Goal: Task Accomplishment & Management: Manage account settings

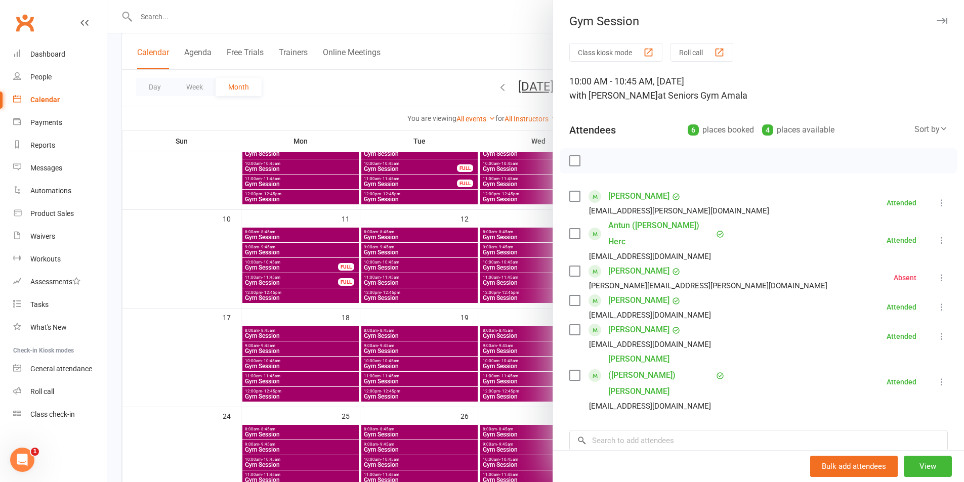
scroll to position [202, 0]
click at [514, 281] on div at bounding box center [535, 241] width 857 height 482
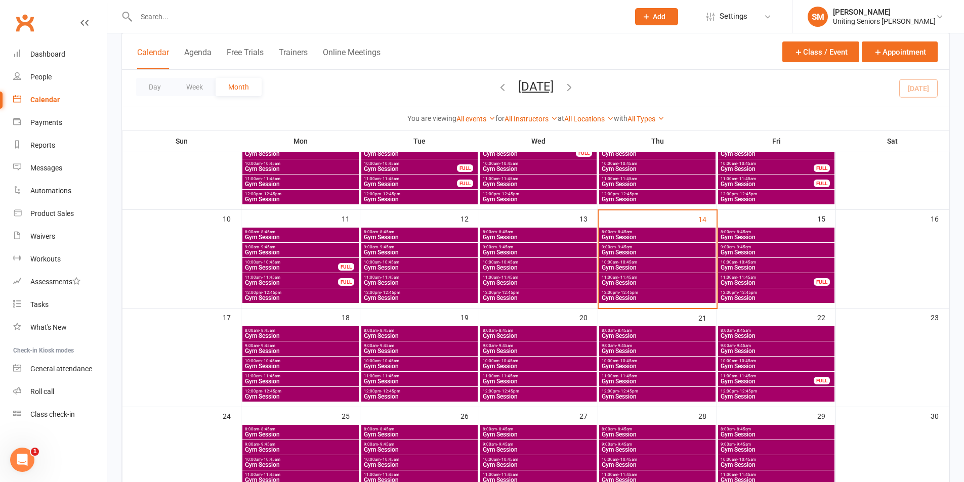
click at [524, 378] on div "11:00am - 11:45am Gym Session" at bounding box center [538, 379] width 116 height 15
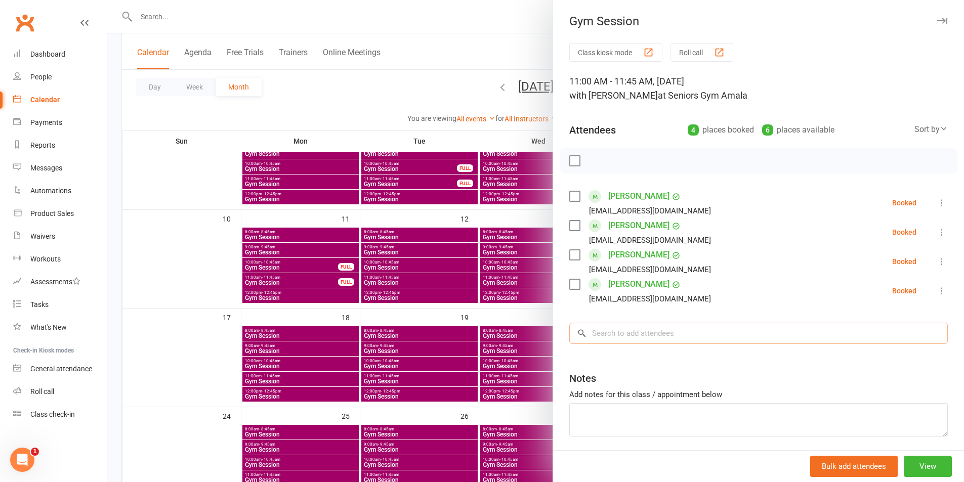
click at [608, 336] on input "search" at bounding box center [758, 333] width 378 height 21
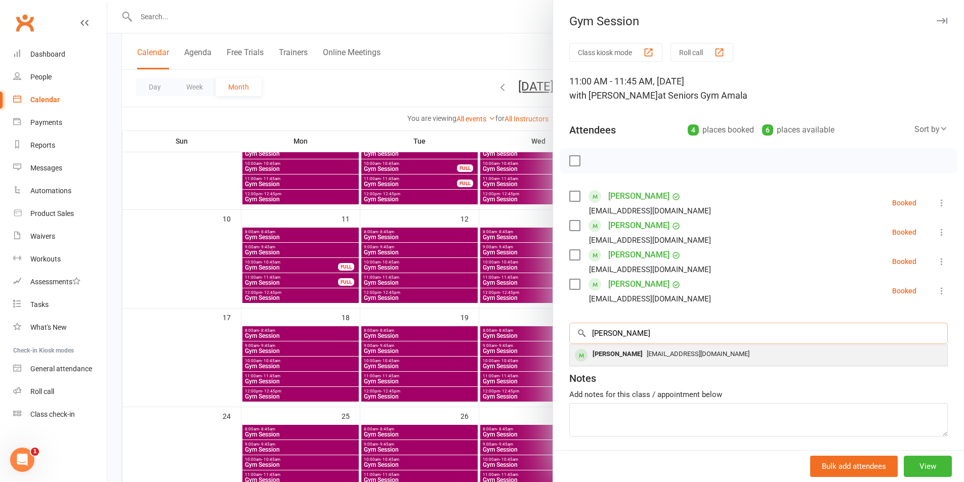
type input "[PERSON_NAME]"
click at [619, 357] on div "[PERSON_NAME]" at bounding box center [617, 354] width 58 height 15
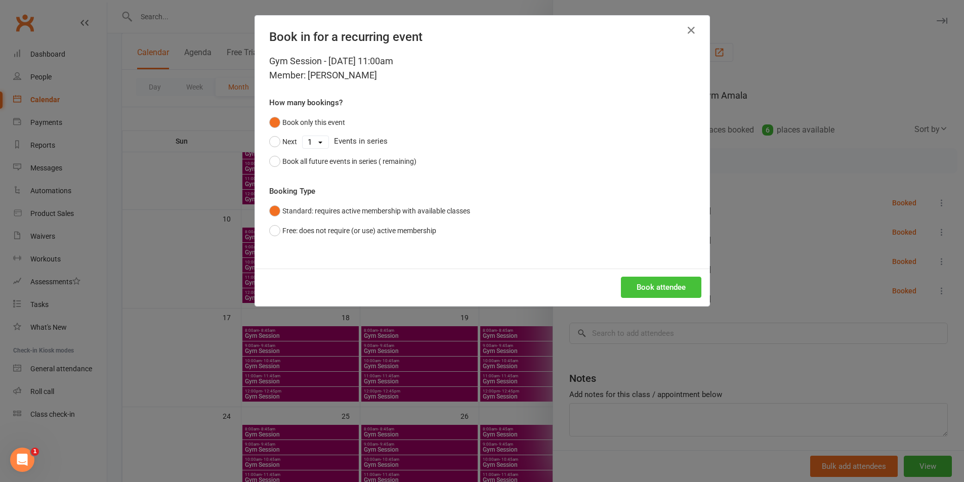
click at [654, 279] on div "Book in for a recurring event Gym Session - [DATE] 11:00am Member: [PERSON_NAME…" at bounding box center [482, 161] width 454 height 290
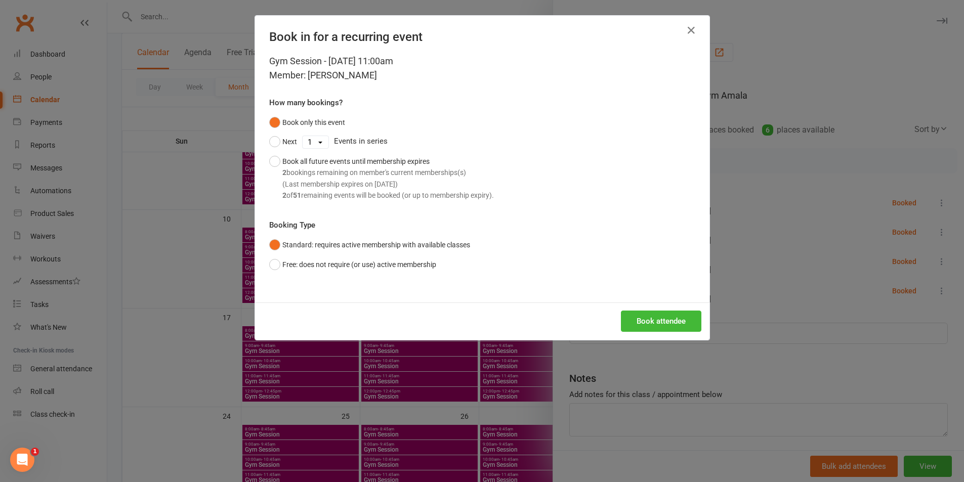
click at [654, 280] on div "Gym Session - [DATE] 11:00am Member: [PERSON_NAME] How many bookings? Book only…" at bounding box center [482, 178] width 454 height 248
drag, startPoint x: 641, startPoint y: 317, endPoint x: 638, endPoint y: 322, distance: 5.8
click at [641, 318] on button "Book attendee" at bounding box center [661, 321] width 80 height 21
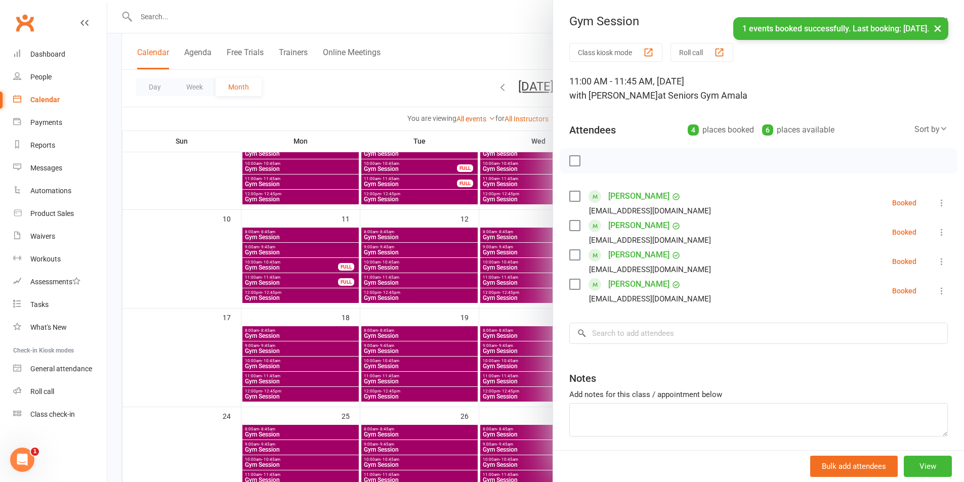
click at [457, 298] on div at bounding box center [535, 241] width 857 height 482
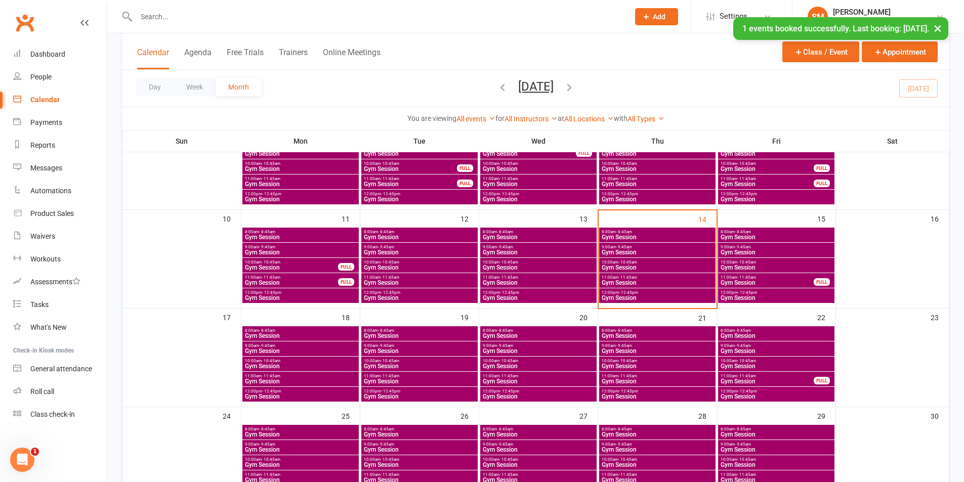
click at [654, 376] on span "11:00am - 11:45am" at bounding box center [657, 376] width 112 height 5
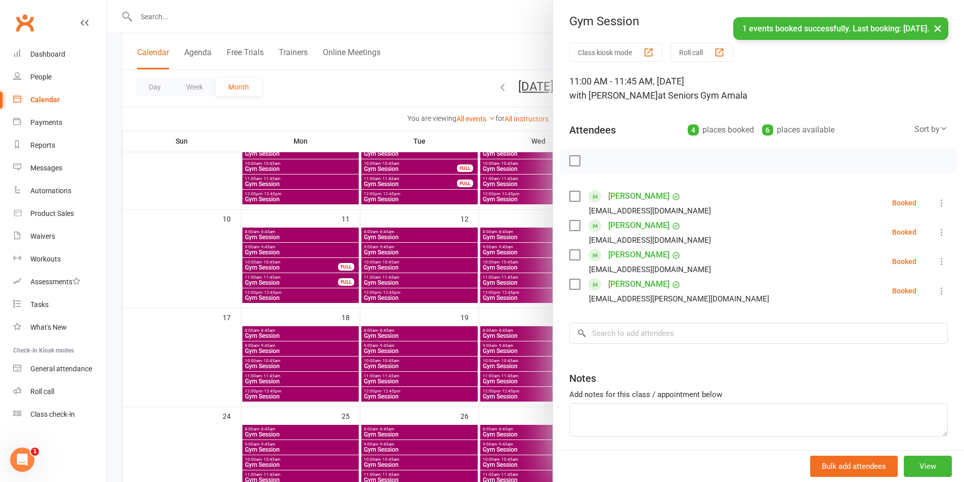
drag, startPoint x: 468, startPoint y: 294, endPoint x: 681, endPoint y: 343, distance: 217.9
click at [468, 295] on div at bounding box center [535, 241] width 857 height 482
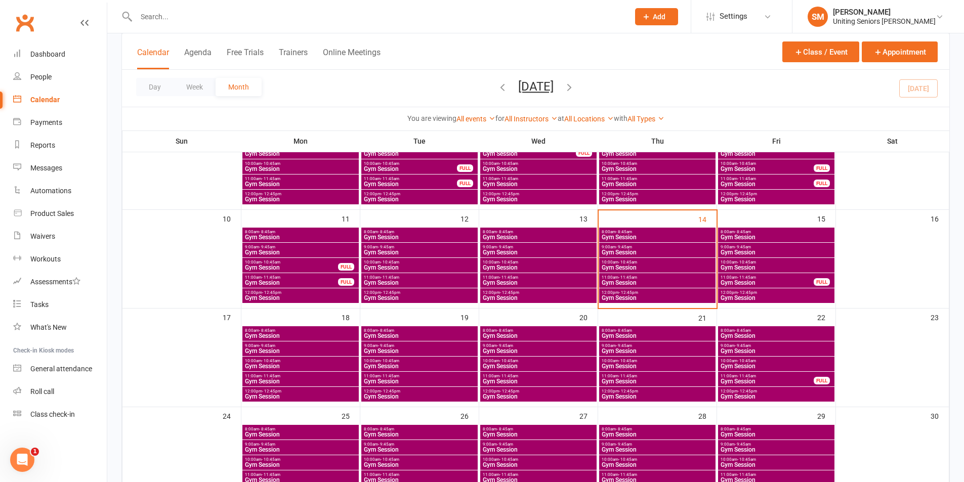
click at [689, 282] on span "Gym Session" at bounding box center [657, 283] width 112 height 6
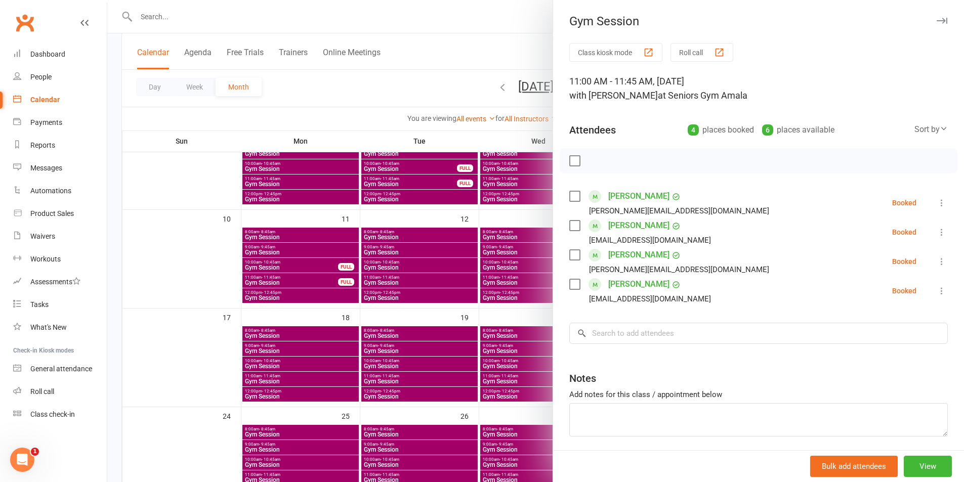
click at [937, 200] on icon at bounding box center [942, 203] width 10 height 10
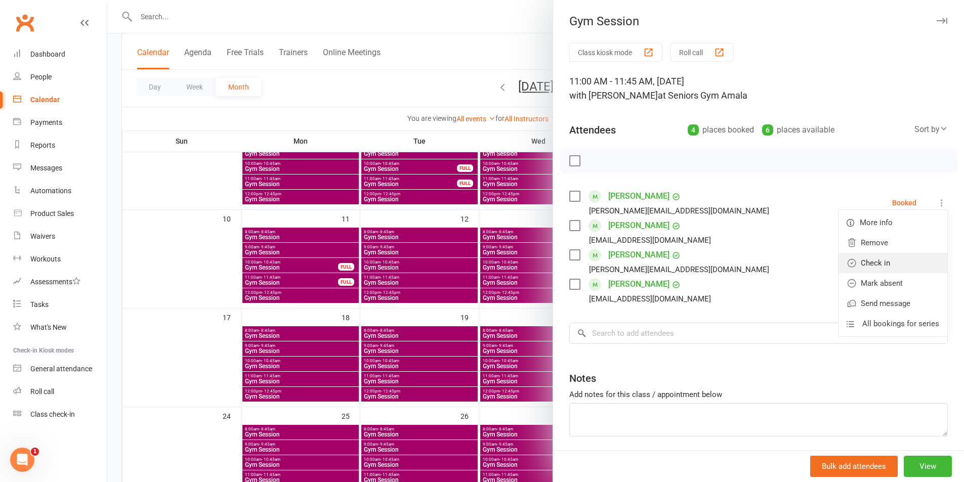
click at [887, 264] on link "Check in" at bounding box center [892, 263] width 109 height 20
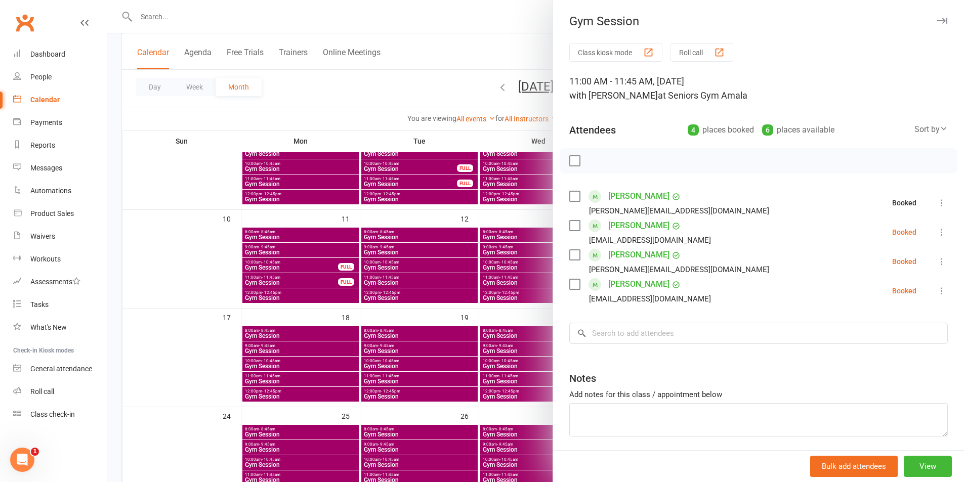
click at [937, 229] on icon at bounding box center [942, 232] width 10 height 10
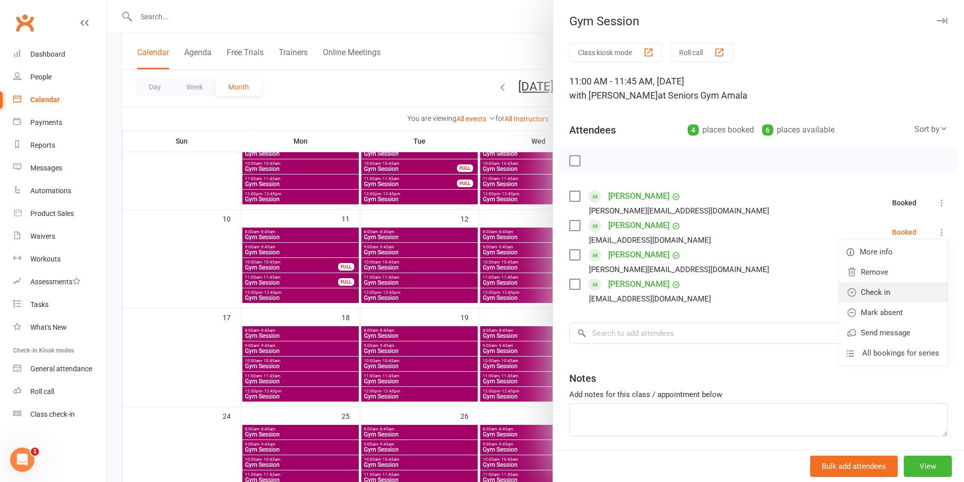
click at [893, 286] on link "Check in" at bounding box center [892, 292] width 109 height 20
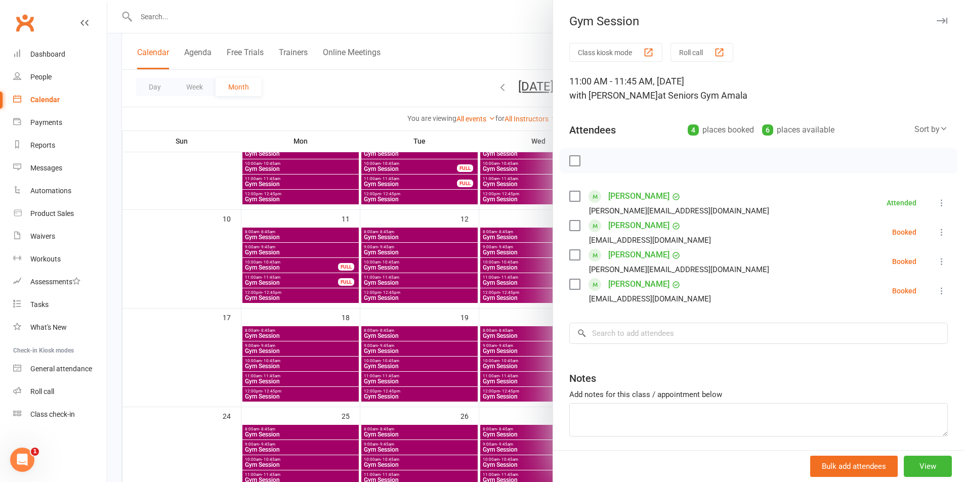
click at [937, 257] on icon at bounding box center [942, 262] width 10 height 10
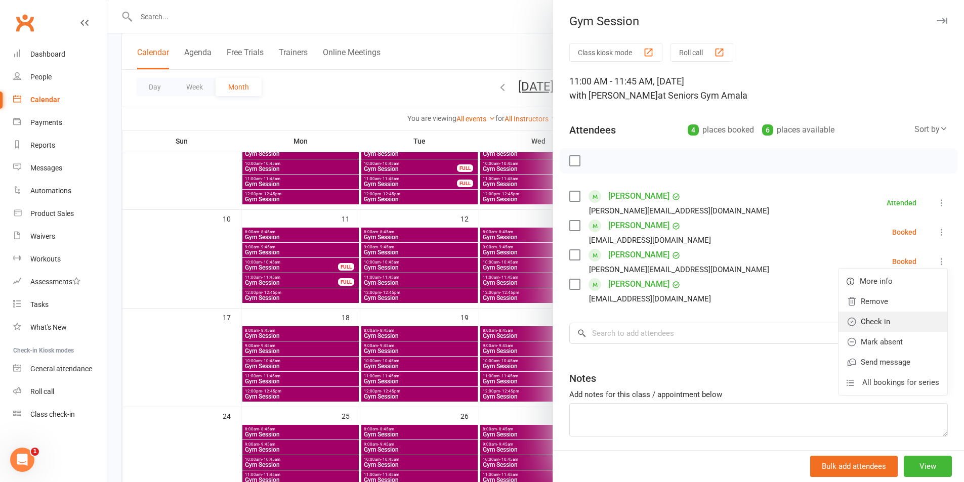
click at [882, 324] on link "Check in" at bounding box center [892, 322] width 109 height 20
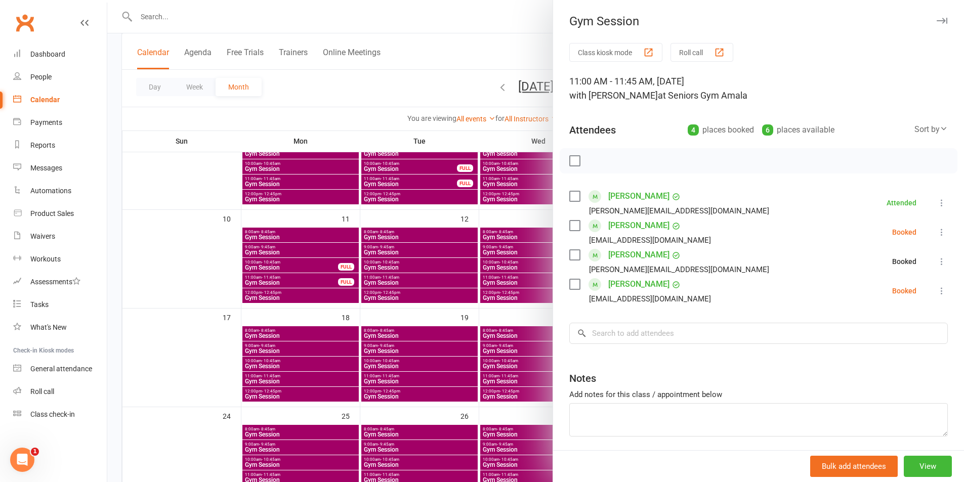
click at [937, 287] on icon at bounding box center [942, 291] width 10 height 10
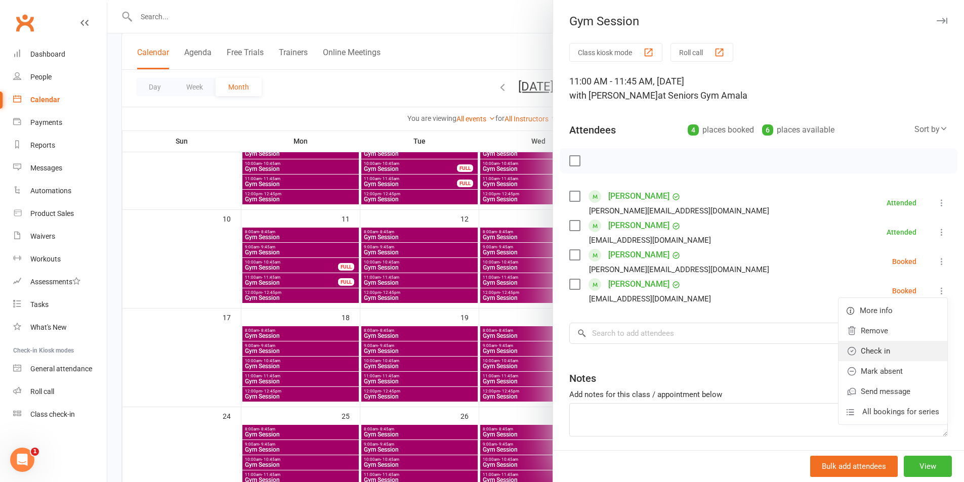
drag, startPoint x: 874, startPoint y: 349, endPoint x: 528, endPoint y: 244, distance: 361.9
click at [874, 349] on link "Check in" at bounding box center [892, 351] width 109 height 20
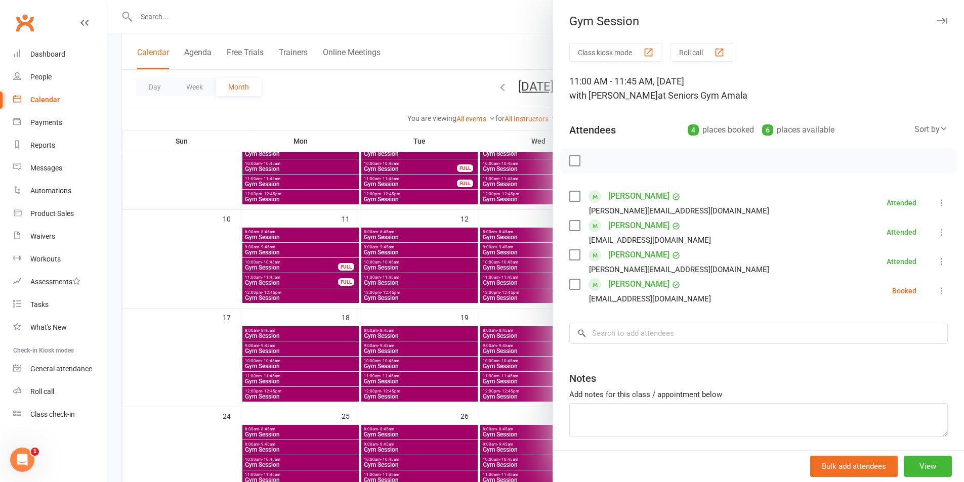
click at [366, 227] on div at bounding box center [535, 241] width 857 height 482
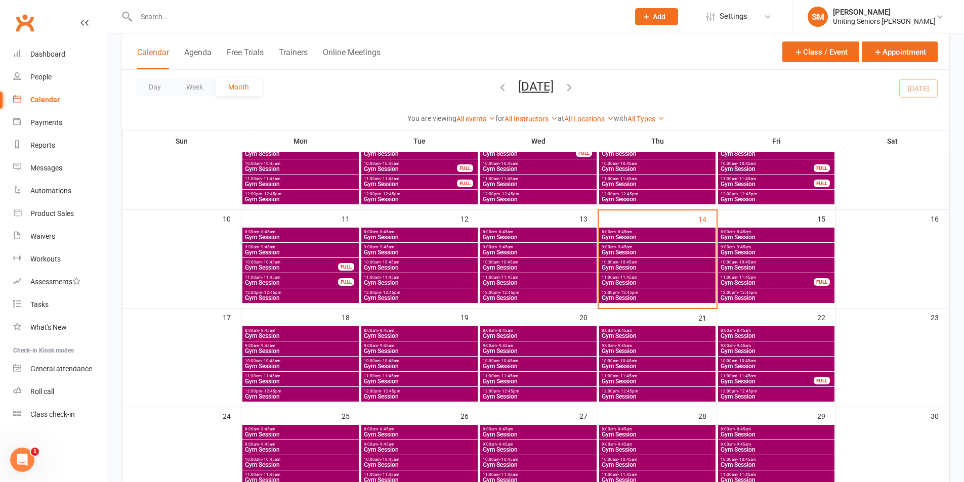
click at [656, 298] on span "Gym Session" at bounding box center [657, 298] width 112 height 6
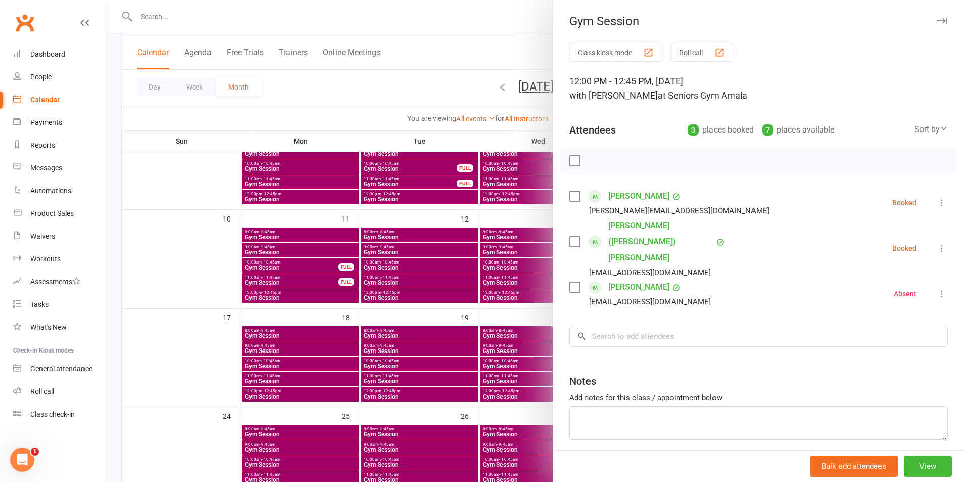
click at [504, 286] on div at bounding box center [535, 241] width 857 height 482
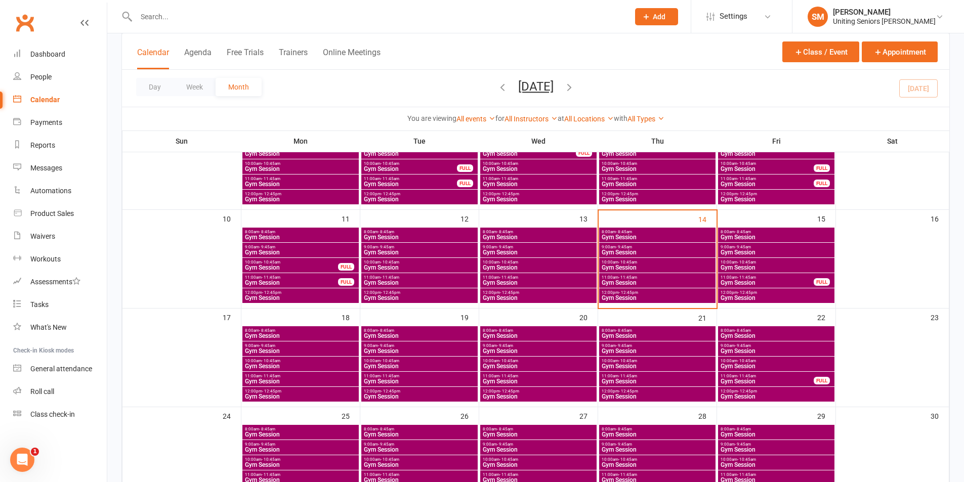
click at [631, 266] on span "Gym Session" at bounding box center [657, 268] width 112 height 6
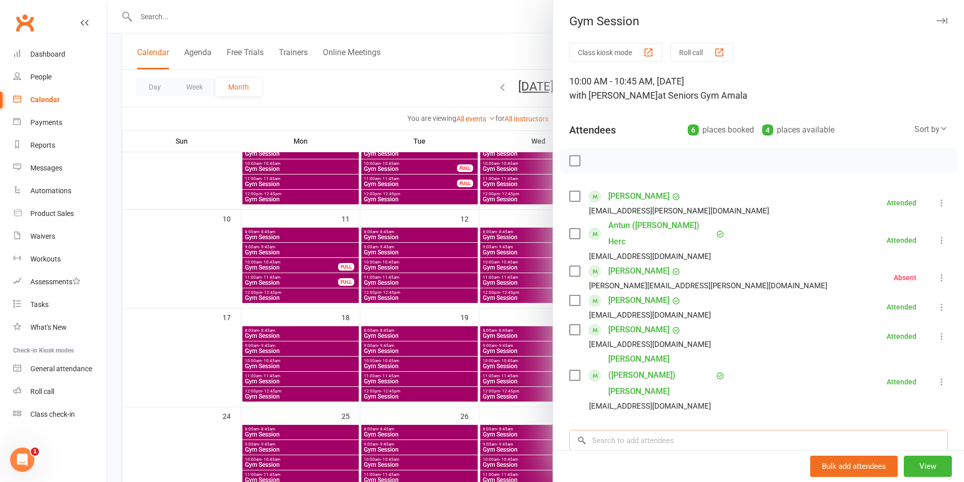
click at [673, 430] on input "search" at bounding box center [758, 440] width 378 height 21
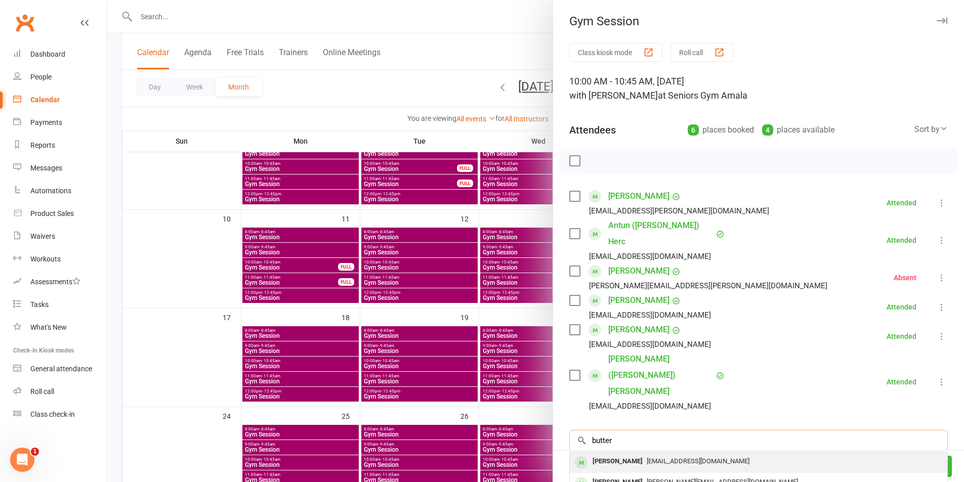
type input "butter"
click at [690, 457] on span "[EMAIL_ADDRESS][DOMAIN_NAME]" at bounding box center [698, 461] width 103 height 8
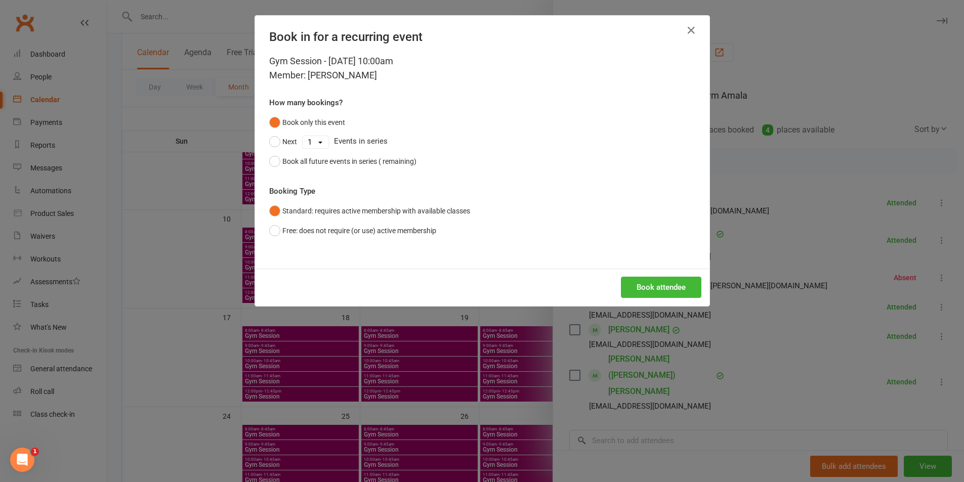
click at [655, 299] on div "Book attendee" at bounding box center [482, 287] width 454 height 37
drag, startPoint x: 655, startPoint y: 295, endPoint x: 650, endPoint y: 300, distance: 7.2
click at [655, 296] on button "Book attendee" at bounding box center [661, 287] width 80 height 21
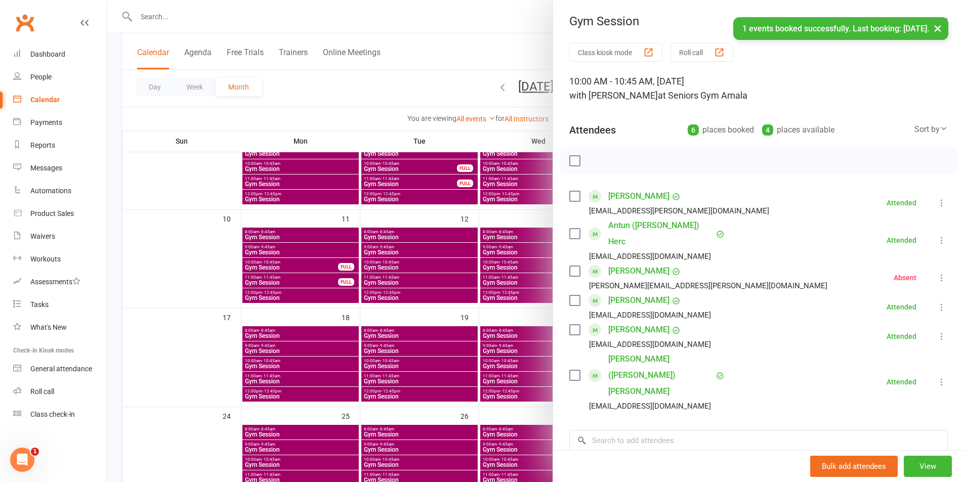
click at [495, 364] on div at bounding box center [535, 241] width 857 height 482
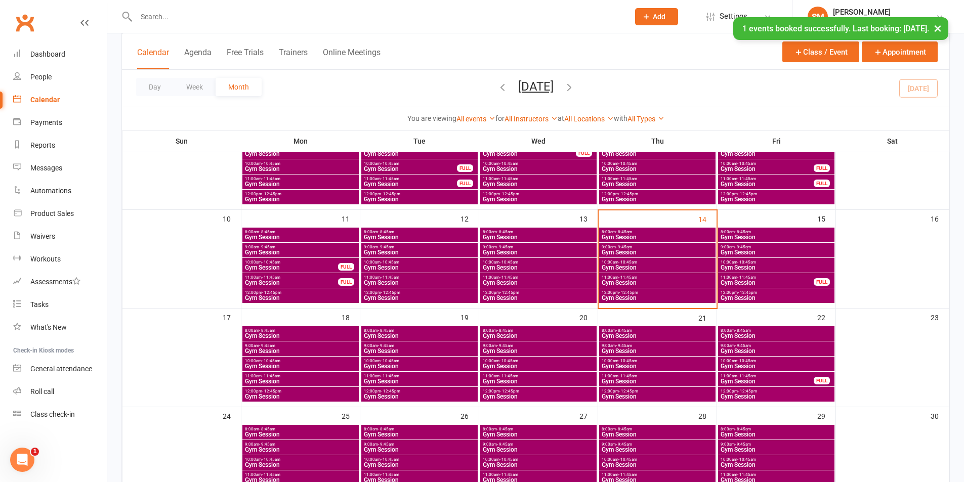
click at [644, 294] on span "12:00pm - 12:45pm" at bounding box center [657, 292] width 112 height 5
